Goal: Task Accomplishment & Management: Manage account settings

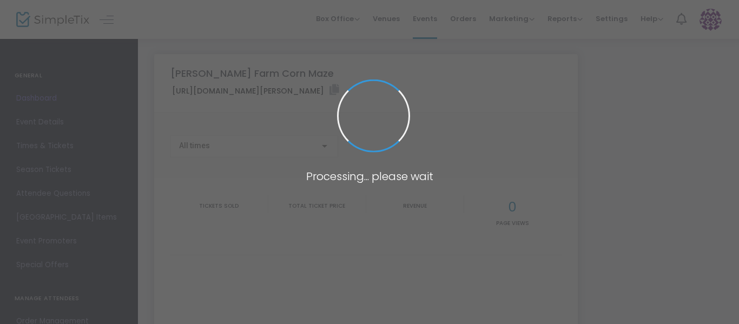
type input "[URL][DOMAIN_NAME][PERSON_NAME]"
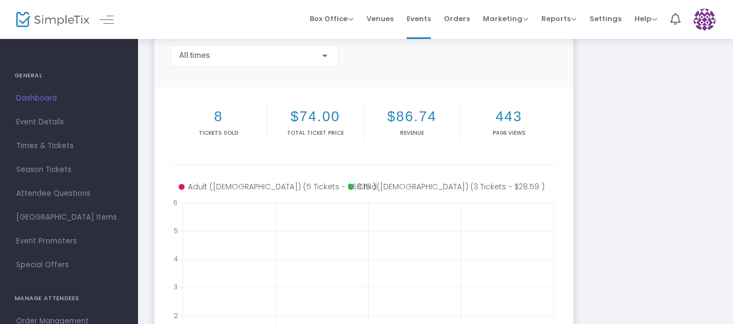
scroll to position [91, 0]
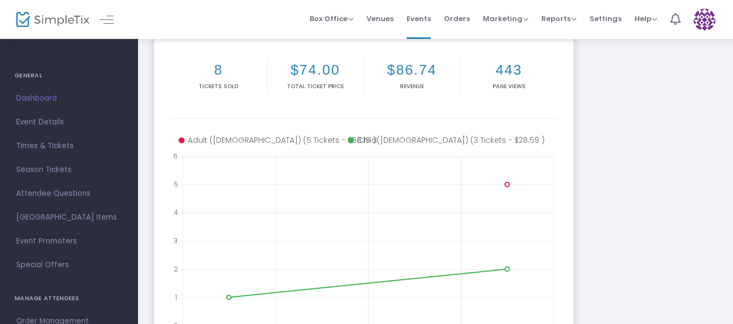
click at [606, 252] on div "[PERSON_NAME][GEOGRAPHIC_DATA] Corn Maze [URL][DOMAIN_NAME][PERSON_NAME] Copy A…" at bounding box center [435, 186] width 573 height 538
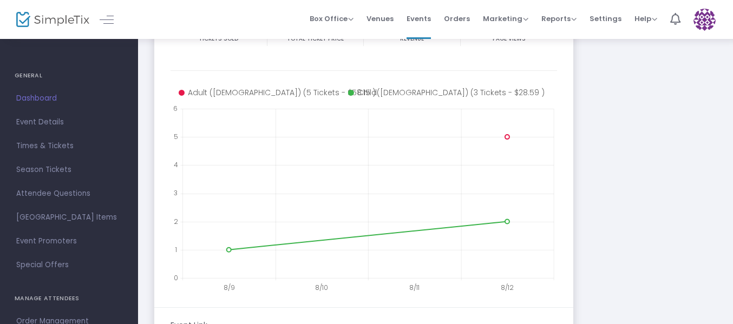
click at [601, 246] on div "[PERSON_NAME][GEOGRAPHIC_DATA] Corn Maze [URL][DOMAIN_NAME][PERSON_NAME] Copy A…" at bounding box center [435, 139] width 573 height 538
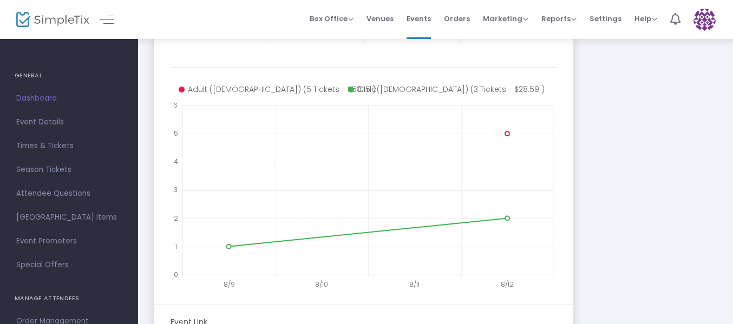
scroll to position [190, 0]
click at [42, 128] on span "Event Details" at bounding box center [69, 122] width 106 height 14
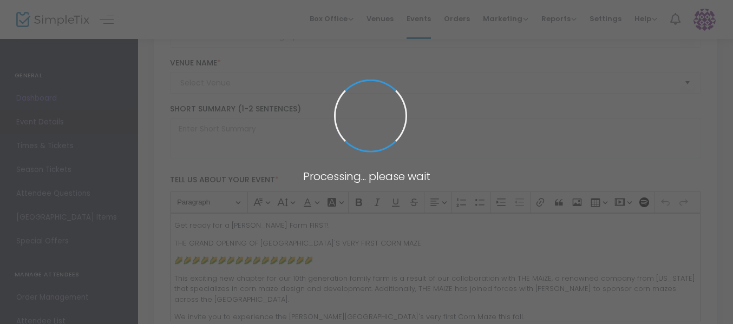
type input "[PERSON_NAME] Farm Corn Maze"
type textarea "Get lost in a [PERSON_NAME] Corn Maze, where adventure and nature meet for a fu…"
type input "[EMAIL_ADDRESS][DOMAIN_NAME]"
type input "Buy Tickets"
type input "Corn Maze"
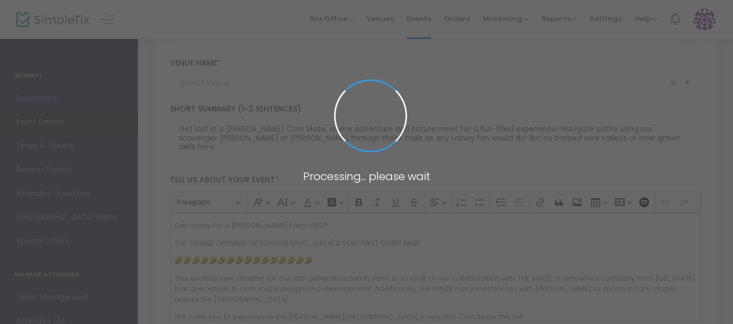
type input "[PERSON_NAME][GEOGRAPHIC_DATA]"
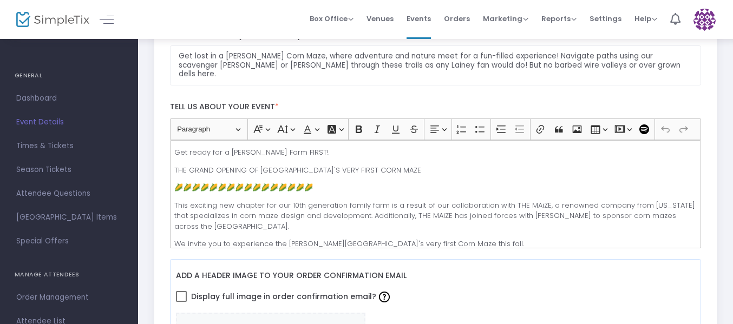
scroll to position [268, 0]
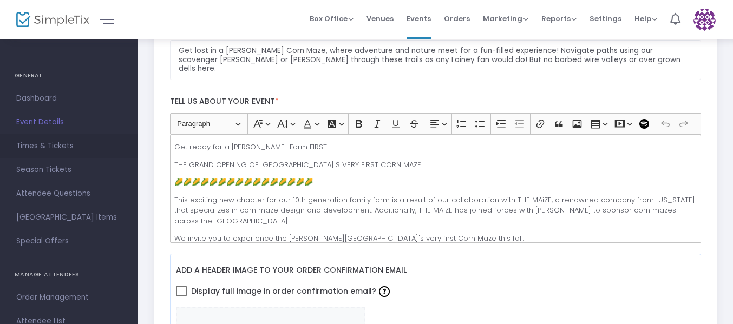
click at [73, 150] on span "Times & Tickets" at bounding box center [69, 146] width 106 height 14
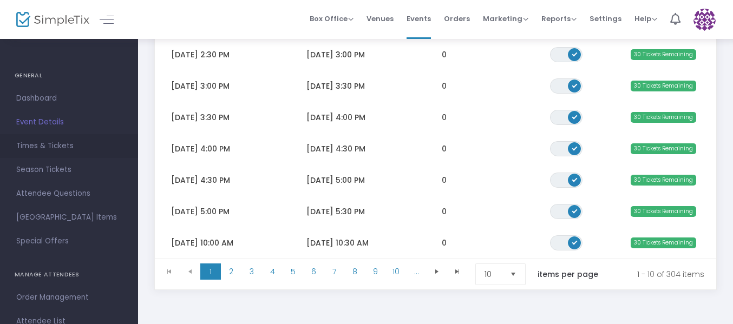
scroll to position [258, 0]
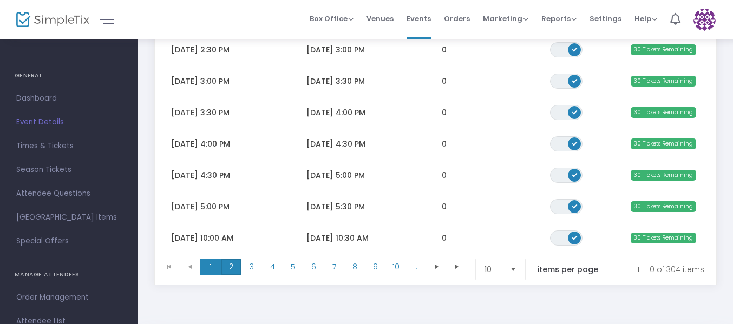
click at [232, 274] on span "2" at bounding box center [231, 267] width 21 height 16
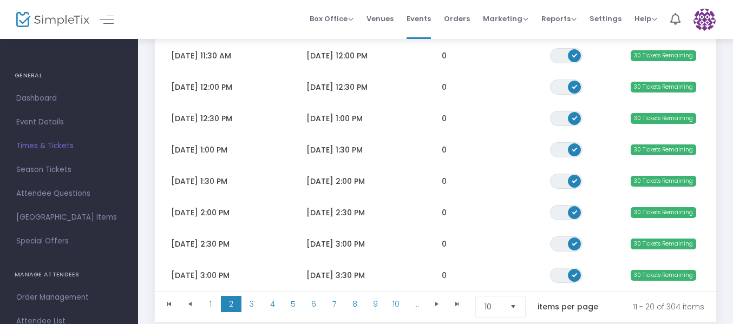
scroll to position [226, 0]
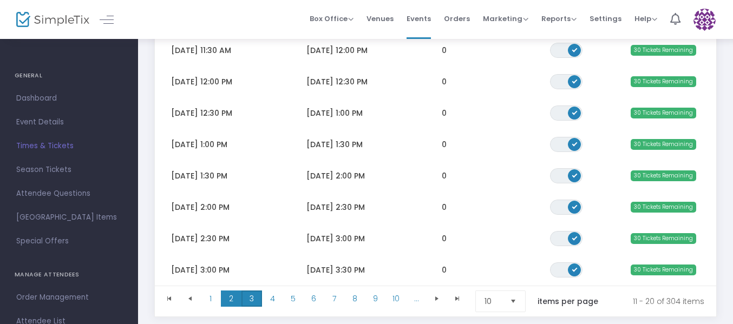
click at [256, 305] on span "3" at bounding box center [251, 299] width 21 height 16
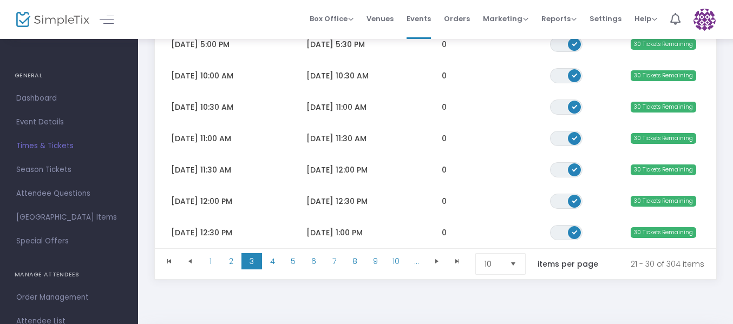
scroll to position [281, 0]
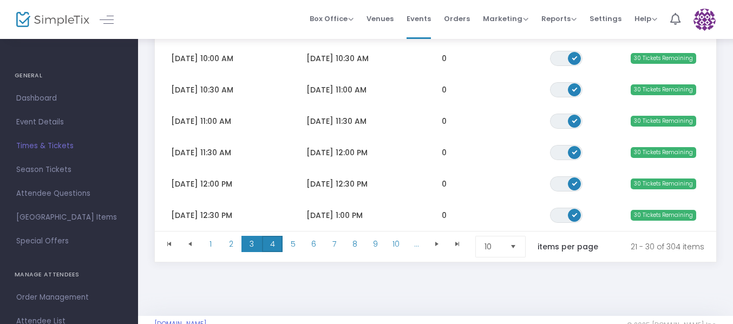
click at [271, 252] on span "4" at bounding box center [272, 244] width 21 height 16
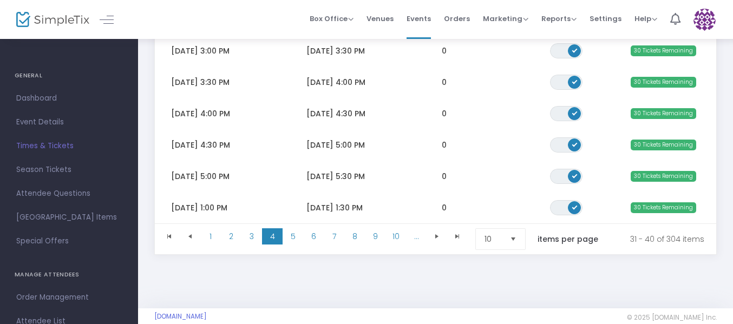
scroll to position [302, 0]
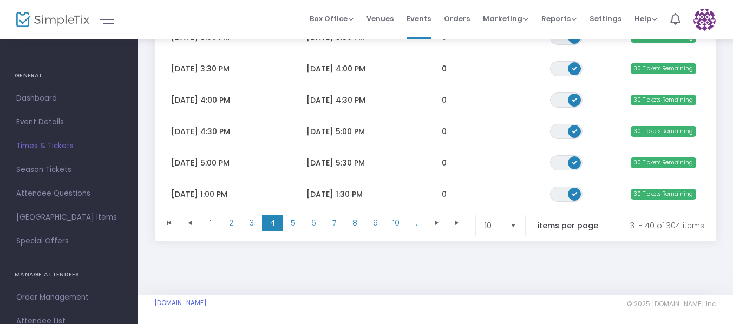
click at [516, 233] on span "Select" at bounding box center [513, 226] width 18 height 18
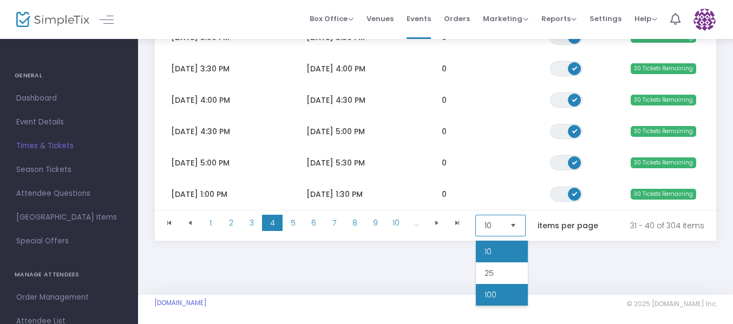
click at [500, 299] on li "100" at bounding box center [502, 295] width 52 height 22
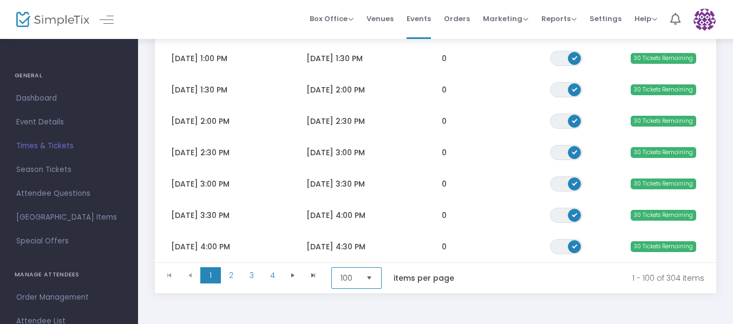
scroll to position [3077, 0]
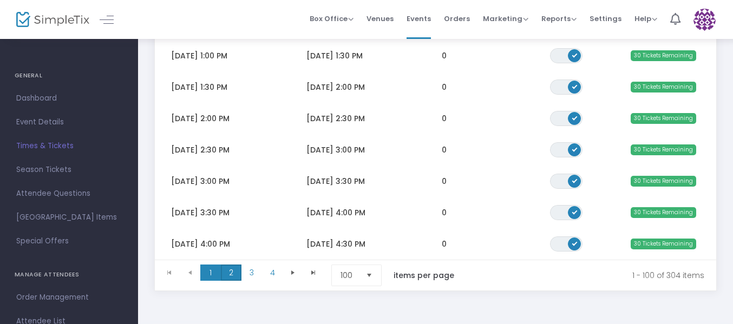
click at [232, 277] on span "2" at bounding box center [231, 273] width 21 height 16
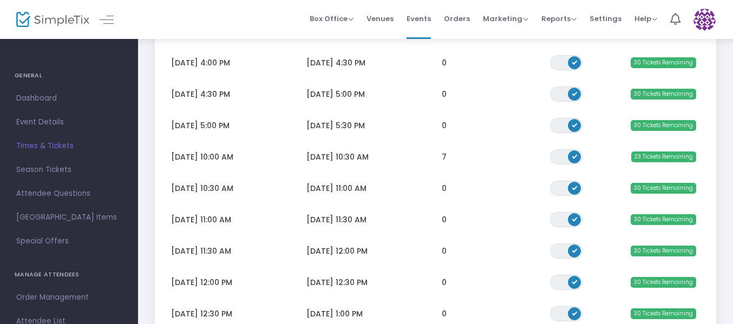
scroll to position [872, 0]
